Goal: Transaction & Acquisition: Book appointment/travel/reservation

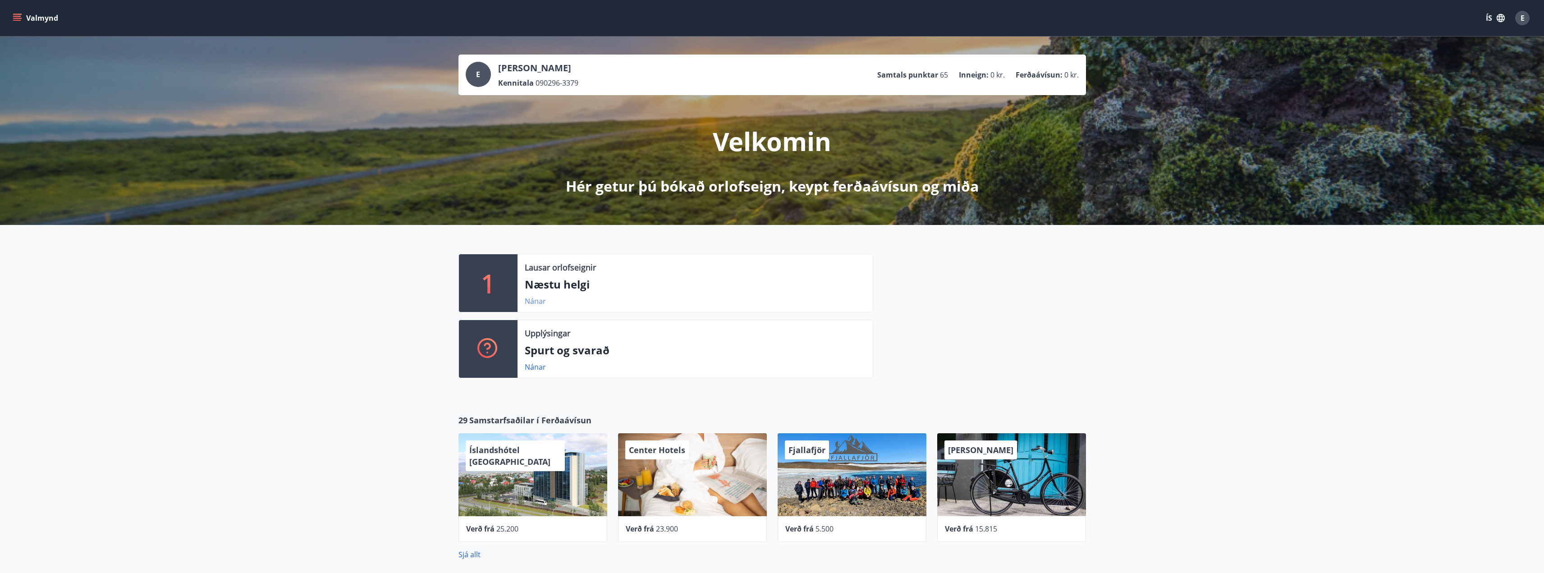
click at [535, 301] on link "Nánar" at bounding box center [535, 301] width 21 height 10
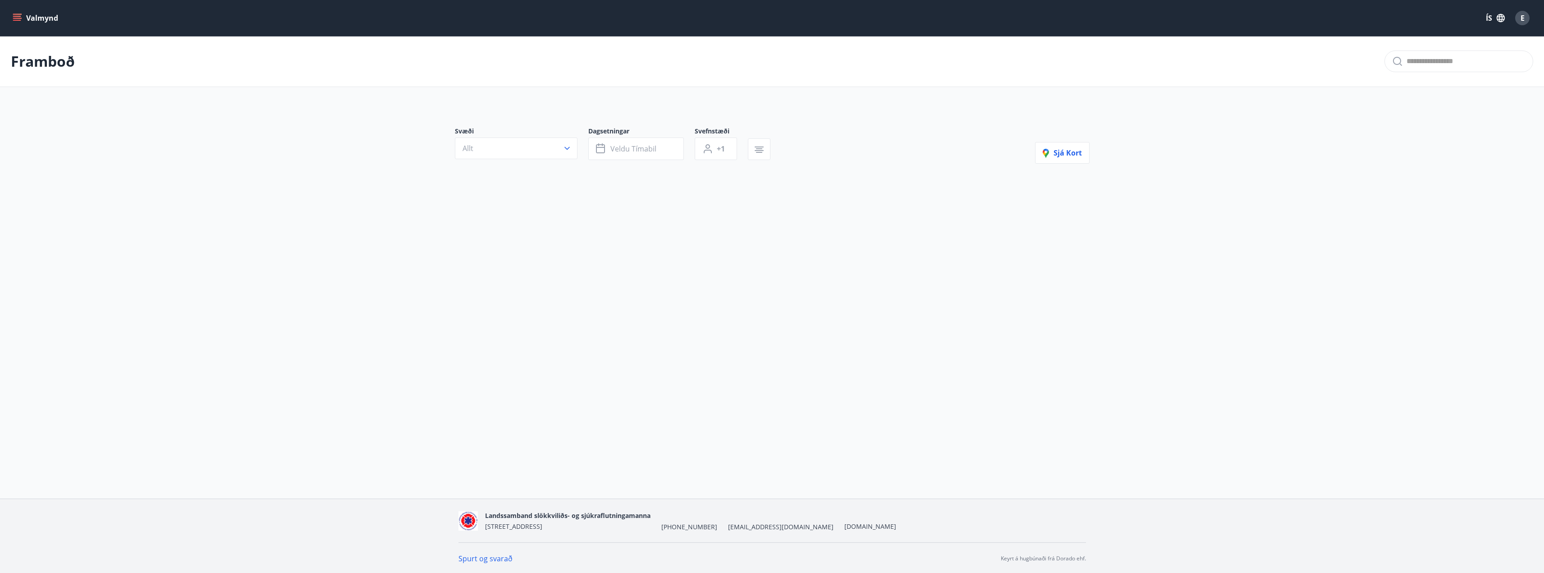
type input "*"
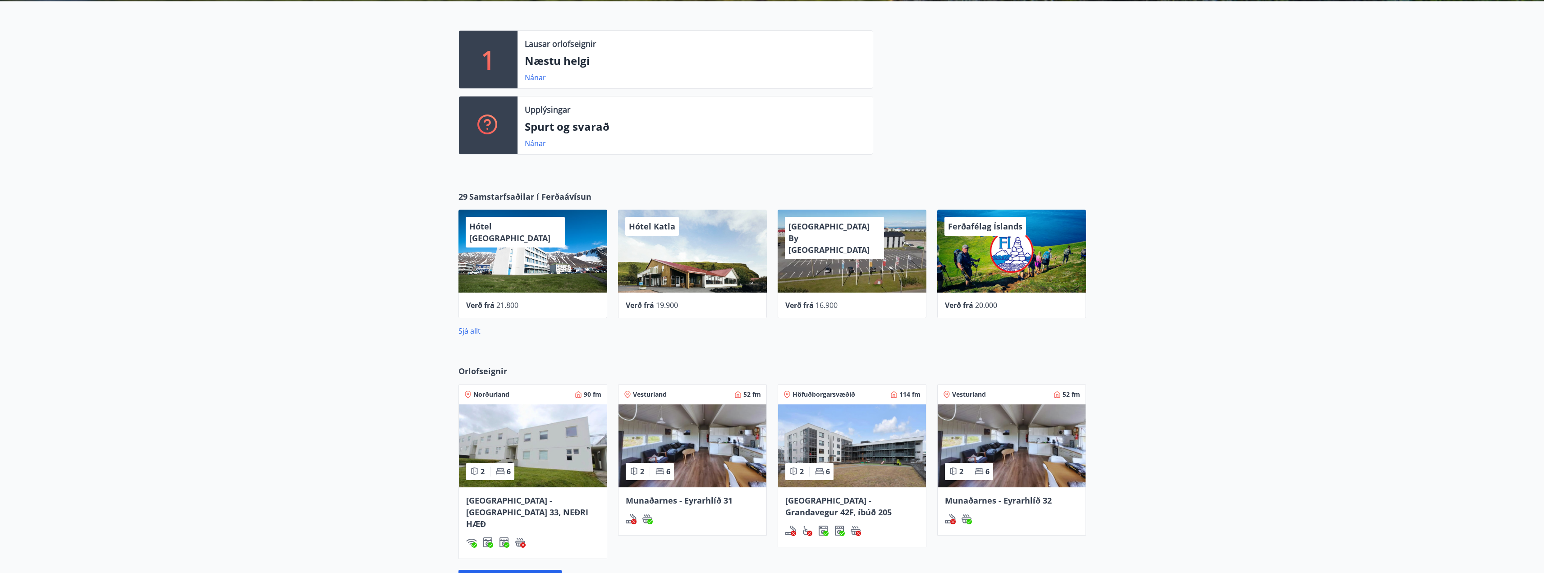
scroll to position [225, 0]
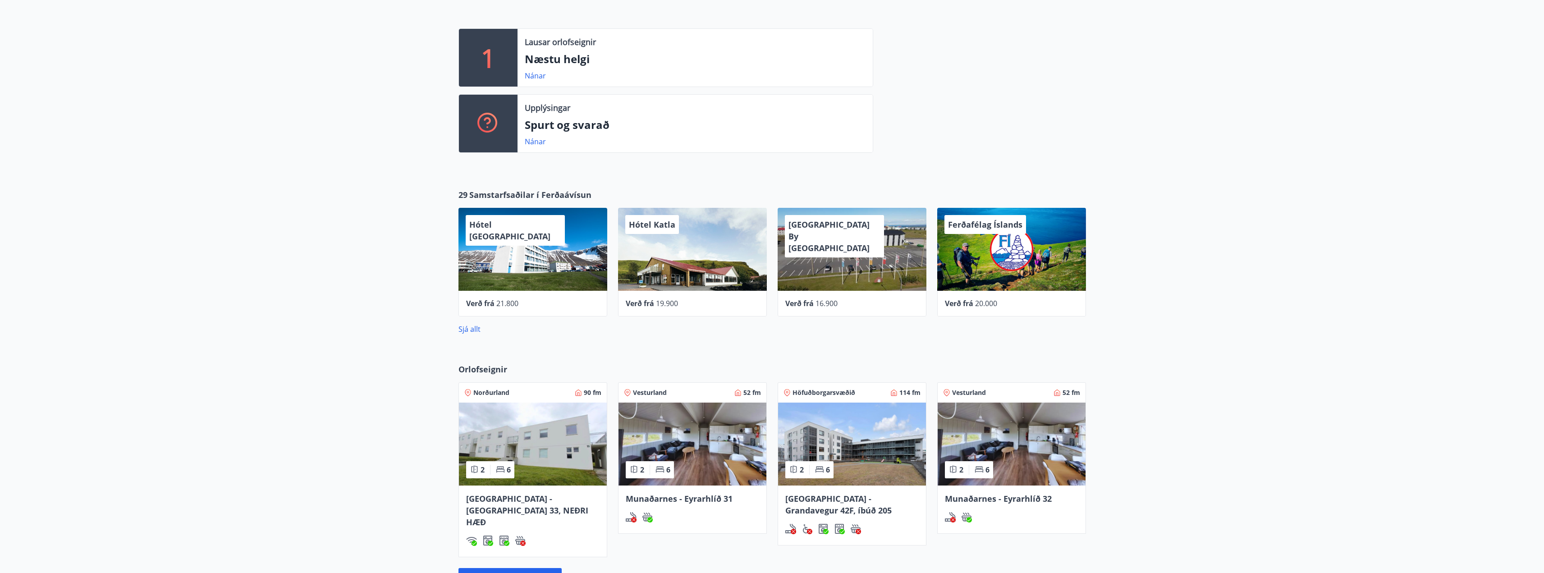
click at [843, 495] on span "[GEOGRAPHIC_DATA] - Grandavegur 42F, íbúð 205" at bounding box center [838, 504] width 106 height 23
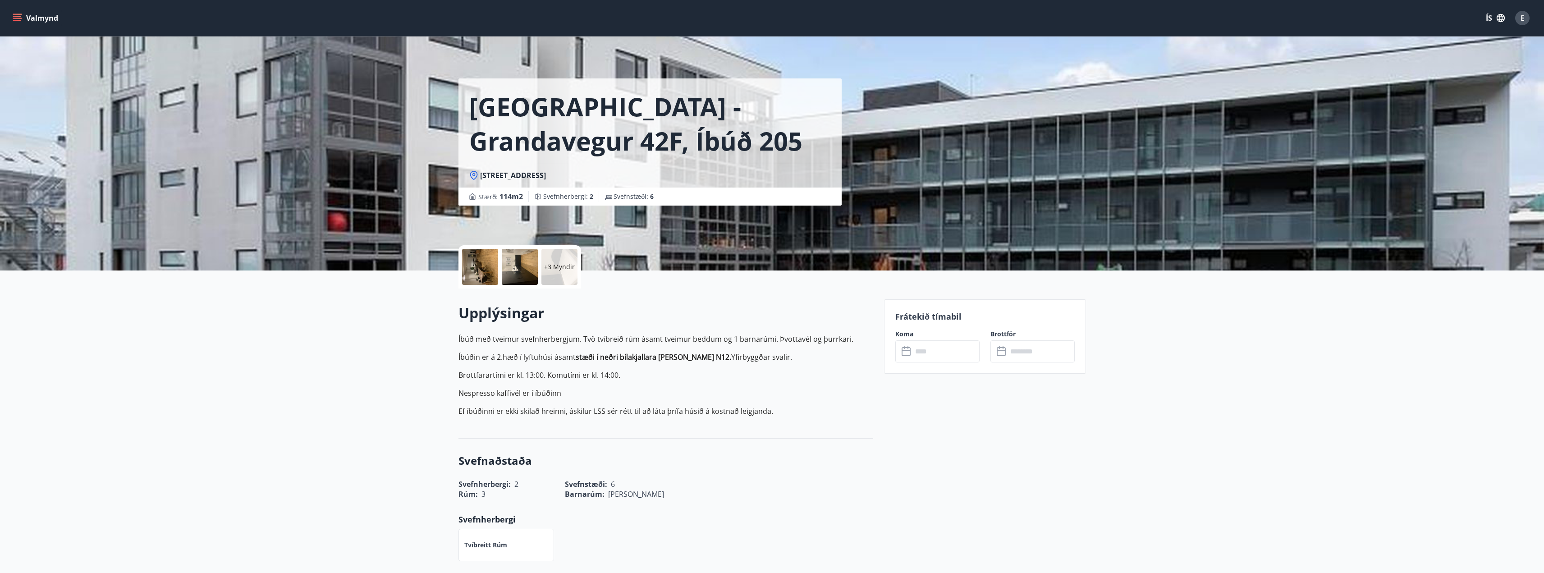
click at [906, 352] on icon at bounding box center [906, 351] width 11 height 11
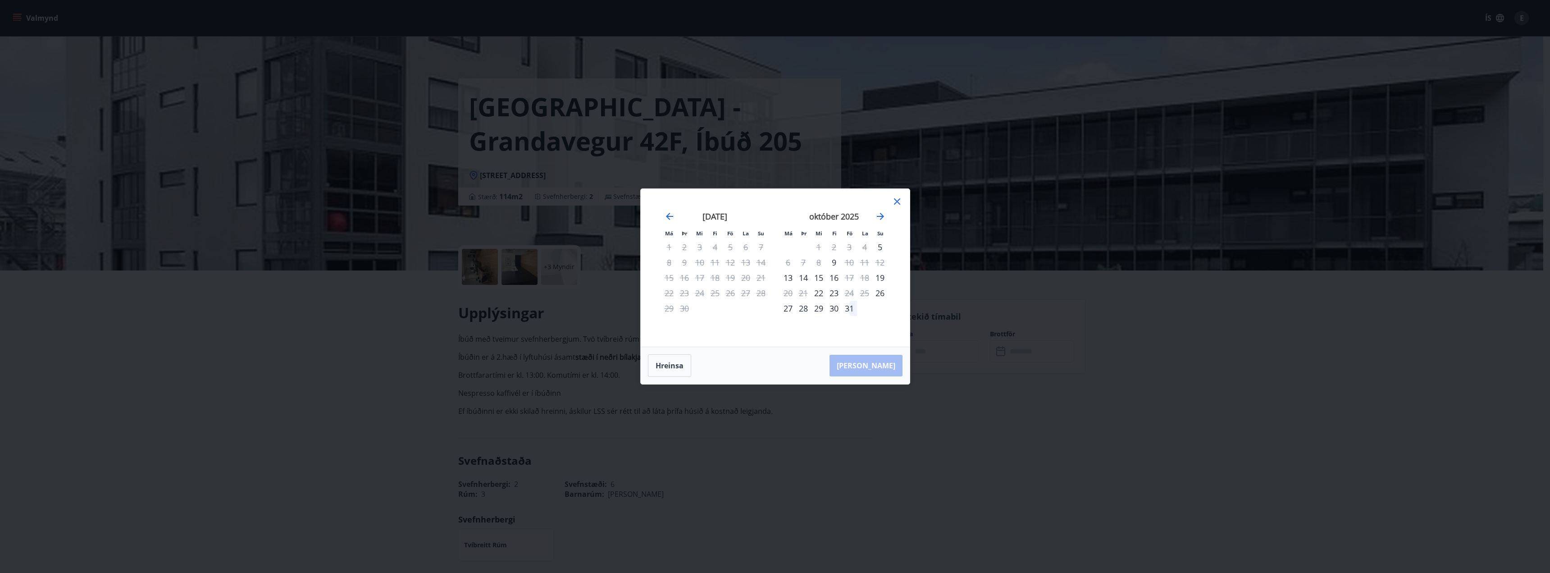
click at [896, 200] on icon at bounding box center [897, 201] width 6 height 6
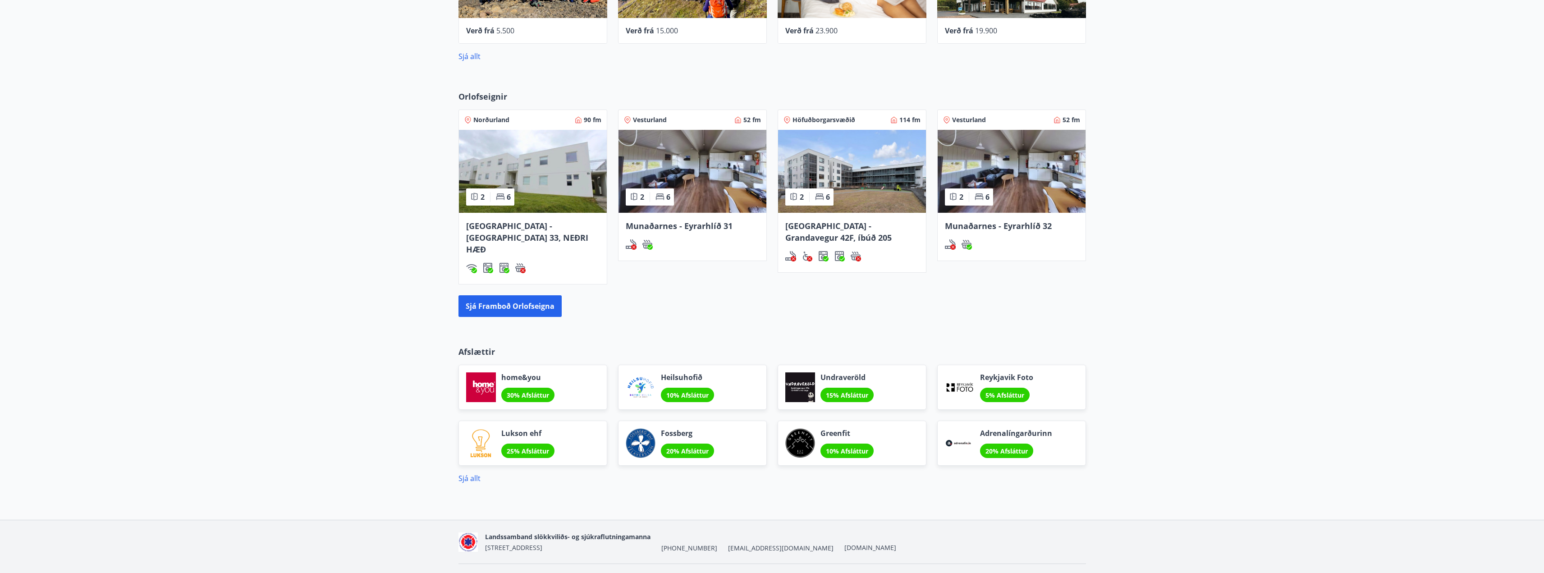
scroll to position [509, 0]
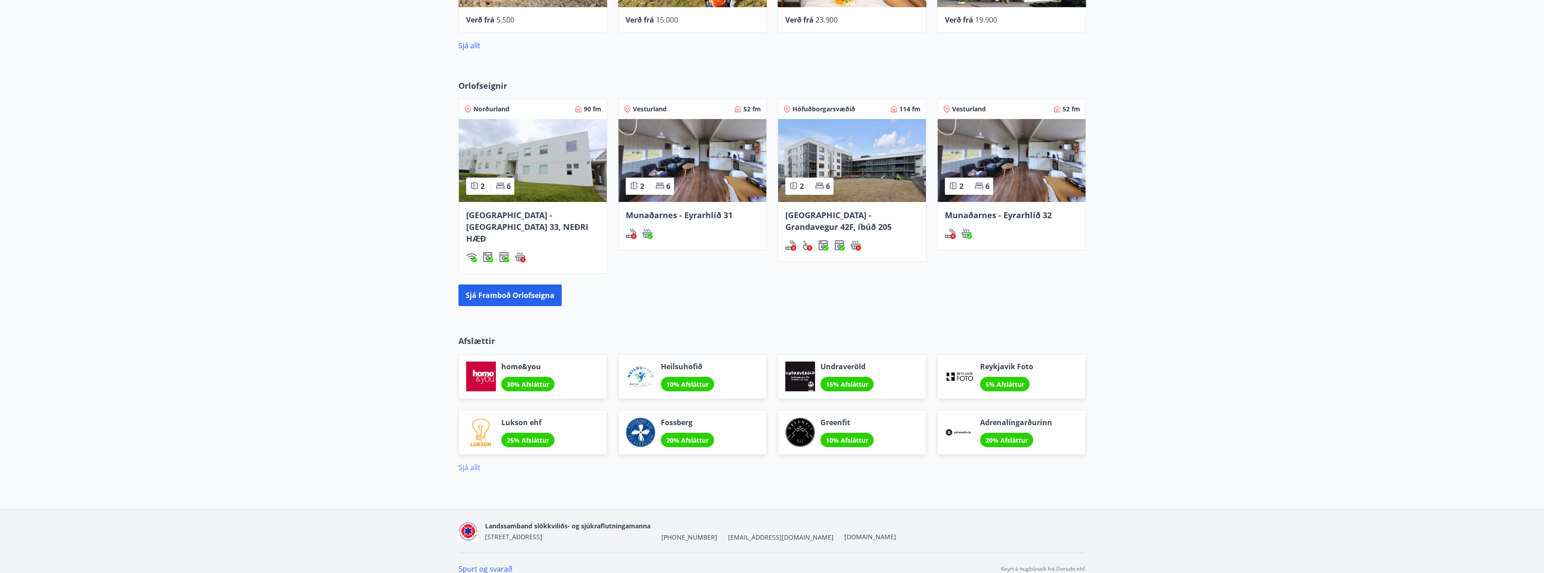
click at [476, 462] on link "Sjá allt" at bounding box center [469, 467] width 22 height 10
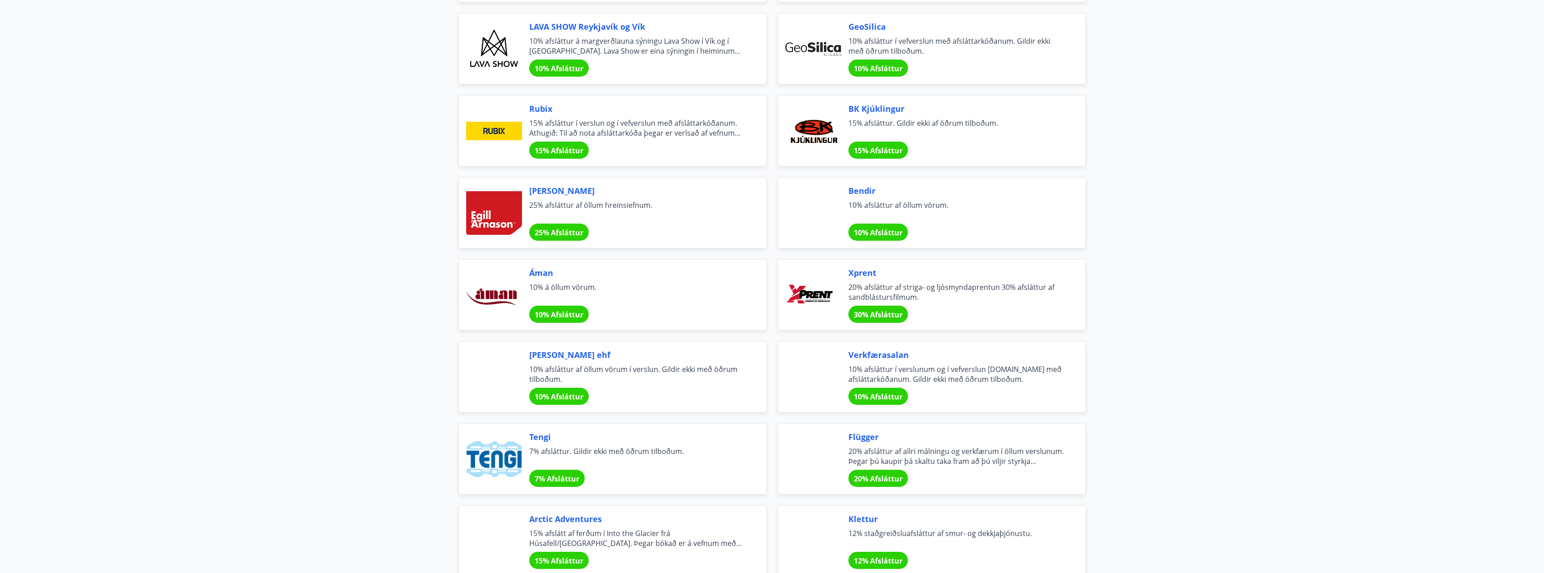
scroll to position [1307, 0]
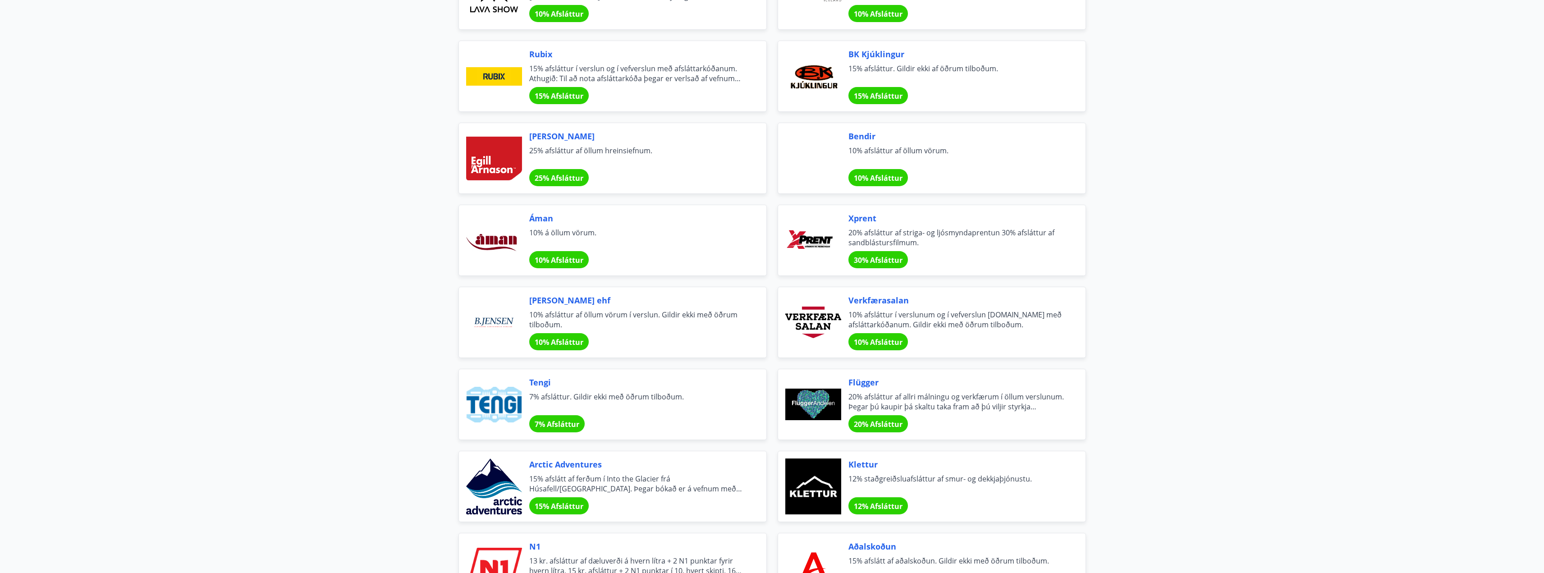
click at [548, 222] on span "Áman" at bounding box center [636, 218] width 215 height 12
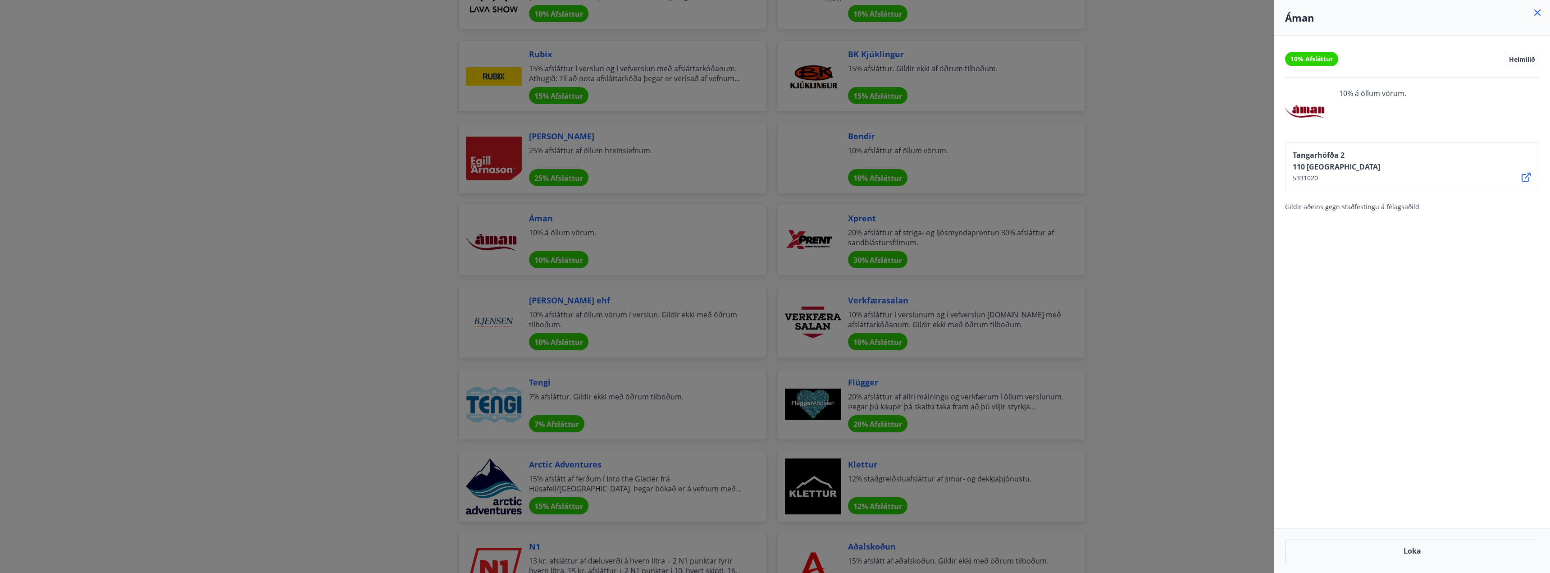
click at [1540, 18] on div "Áman" at bounding box center [1413, 18] width 276 height 36
click at [1540, 13] on icon at bounding box center [1537, 12] width 11 height 11
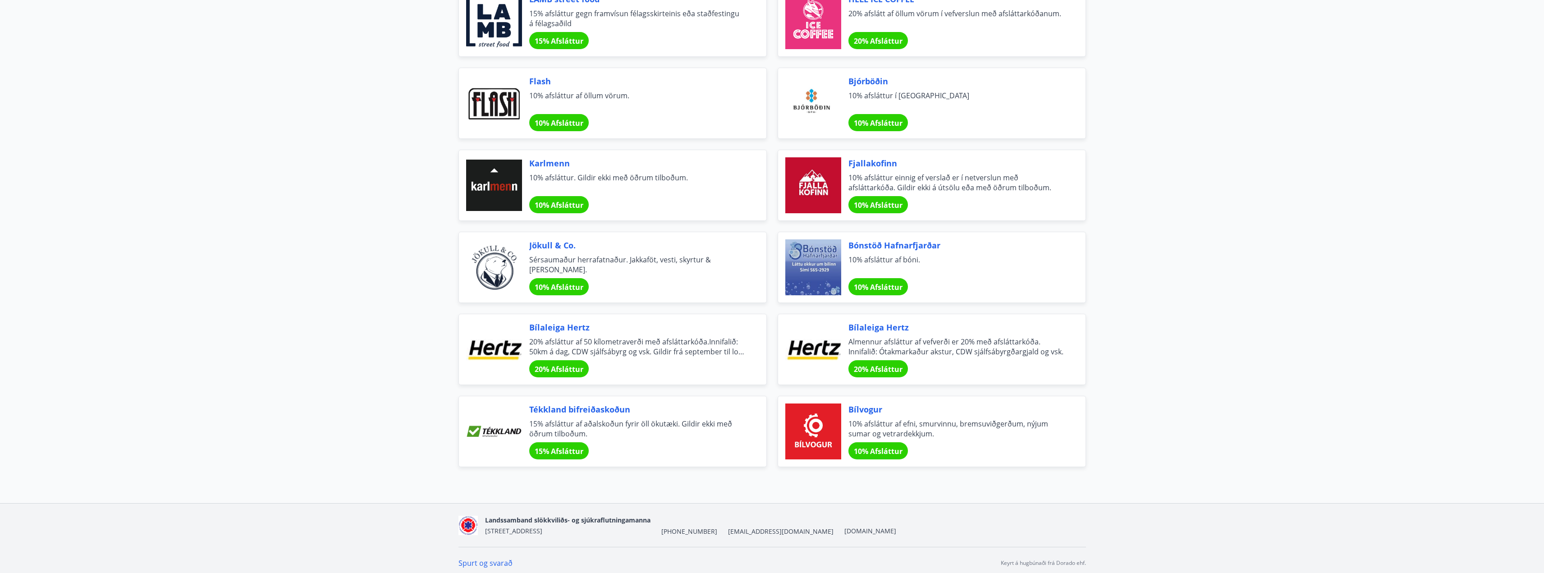
scroll to position [2839, 0]
click at [892, 338] on span "Almennur afsláttur af vefverði er 20% með afsláttarkóða. Innifalið: Ótakmarkaðu…" at bounding box center [955, 346] width 215 height 20
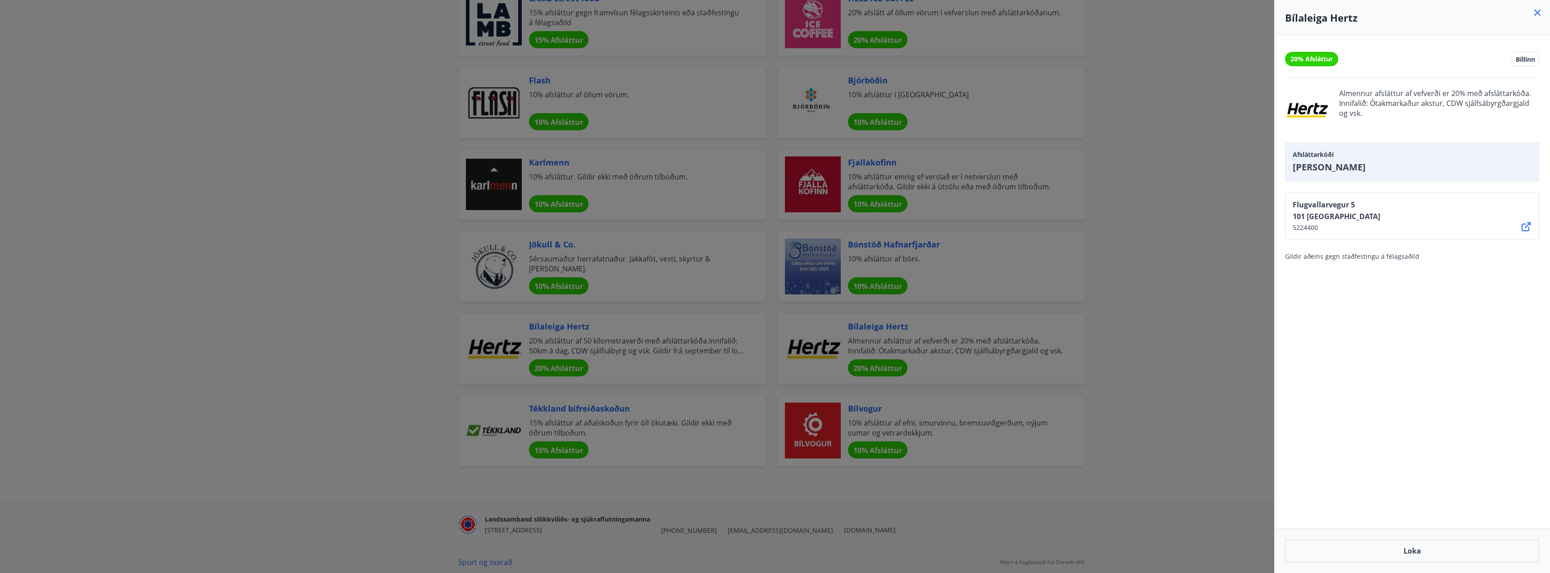
click at [961, 330] on div at bounding box center [775, 286] width 1550 height 573
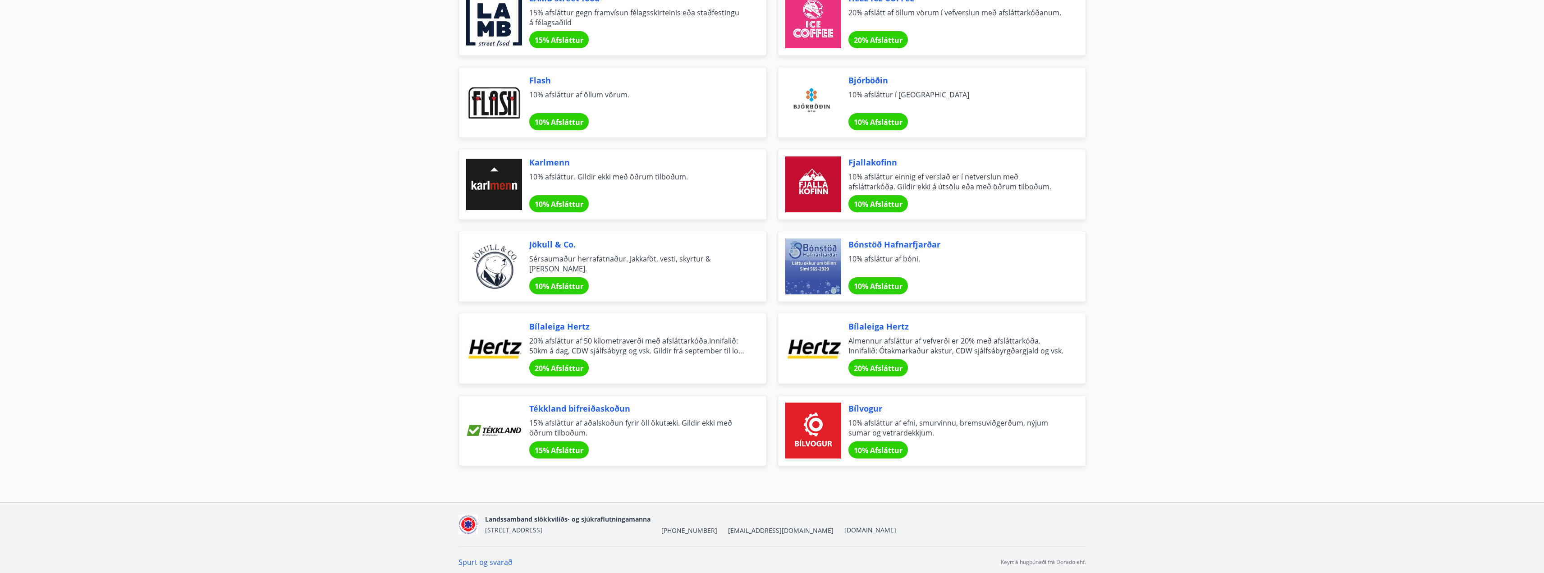
click at [594, 411] on span "Tékkland bifreiðaskoðun" at bounding box center [636, 408] width 215 height 12
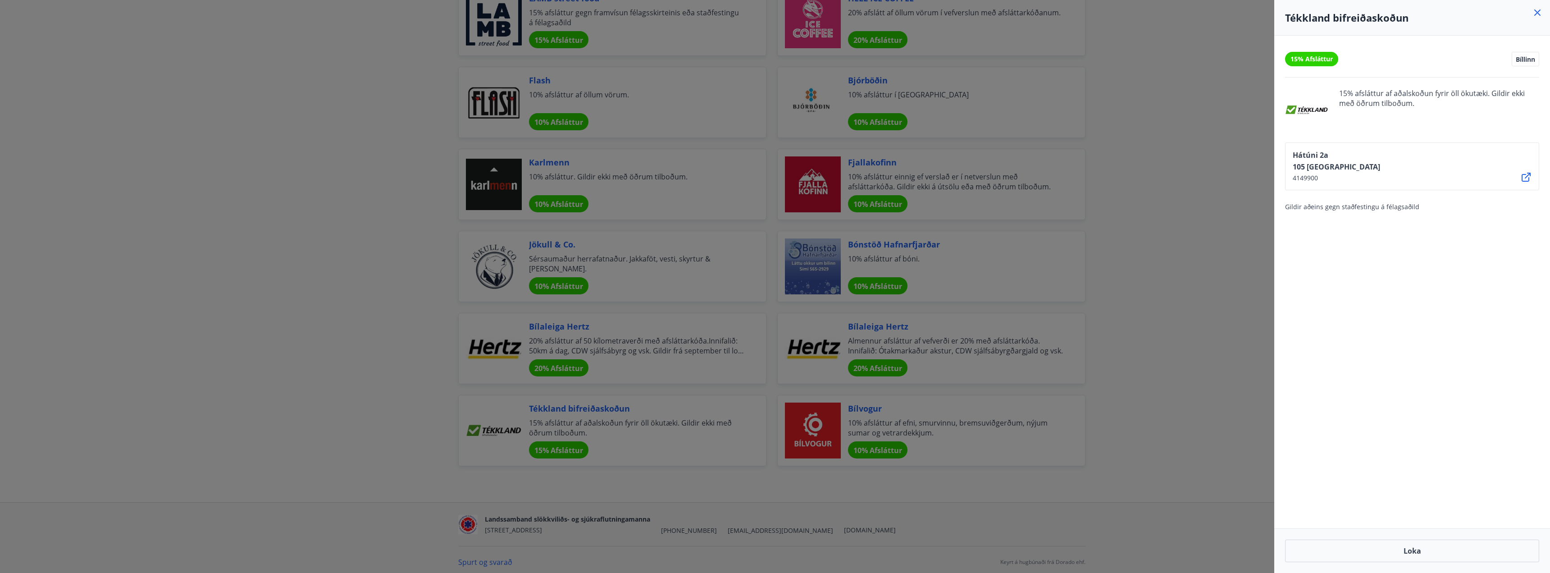
click at [415, 351] on div at bounding box center [775, 286] width 1550 height 573
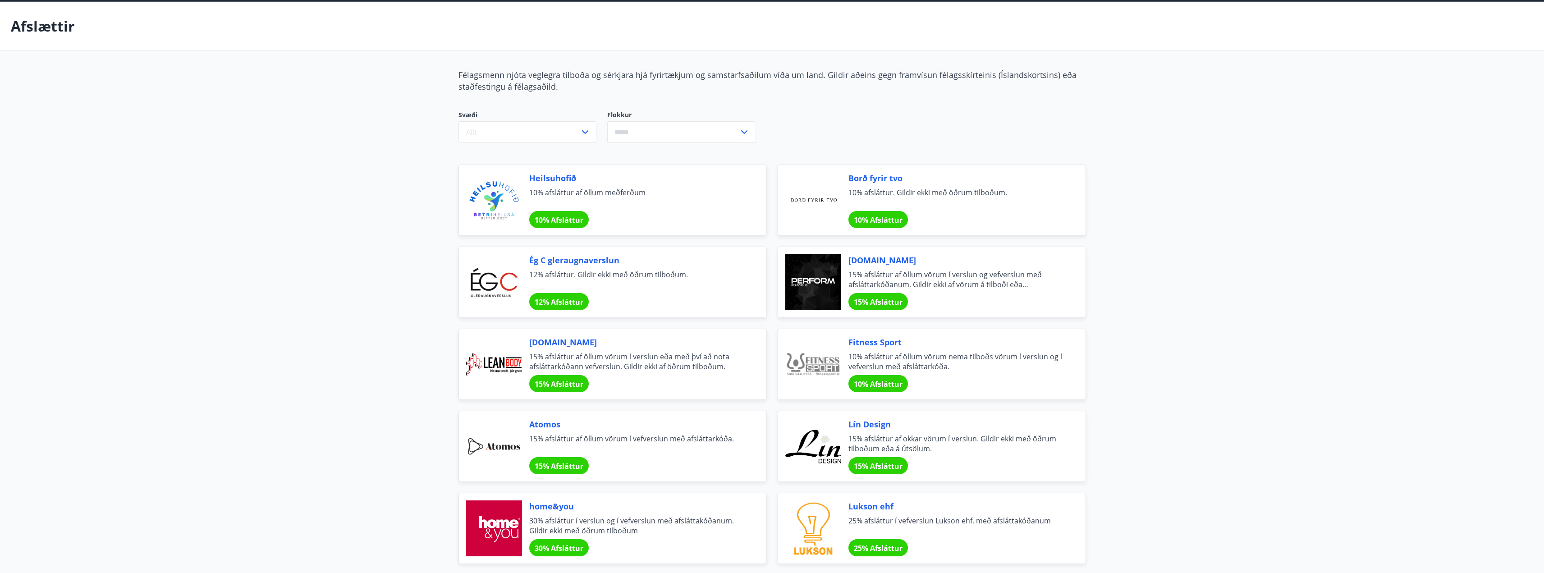
scroll to position [0, 0]
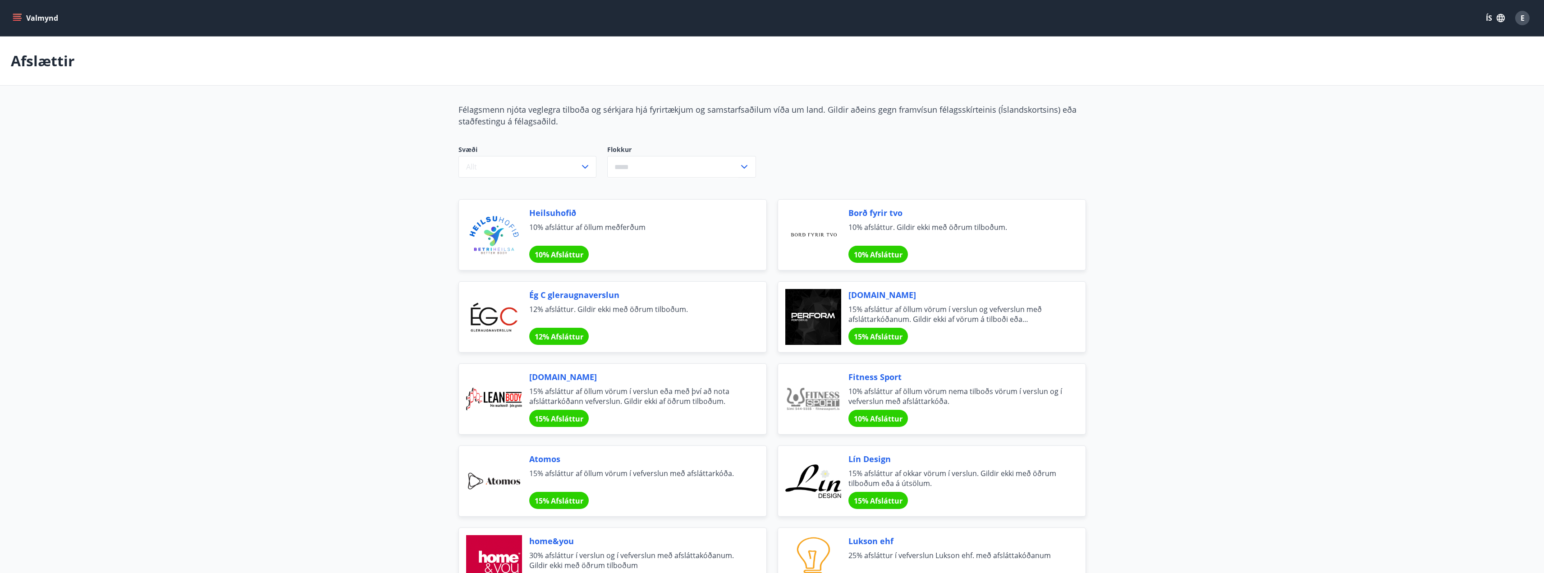
click at [868, 295] on span "[DOMAIN_NAME]" at bounding box center [955, 295] width 215 height 12
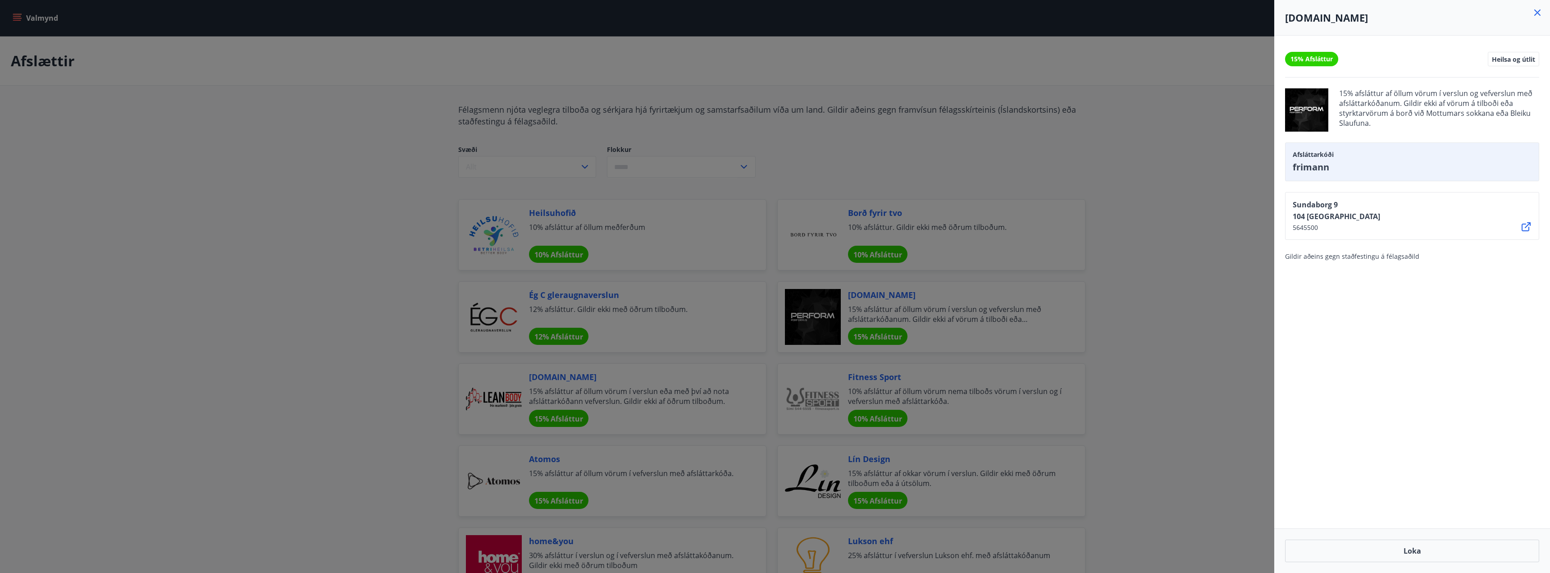
click at [1133, 302] on div at bounding box center [775, 286] width 1550 height 573
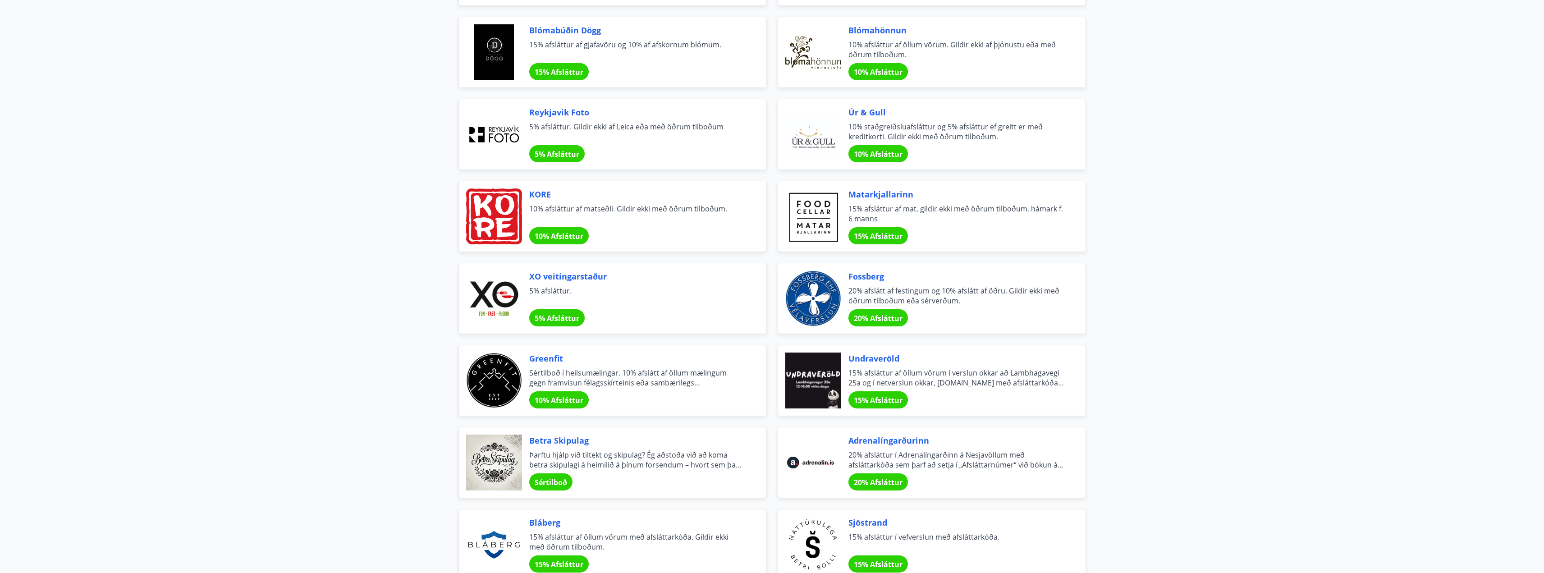
scroll to position [676, 0]
